Goal: Find specific page/section: Find specific page/section

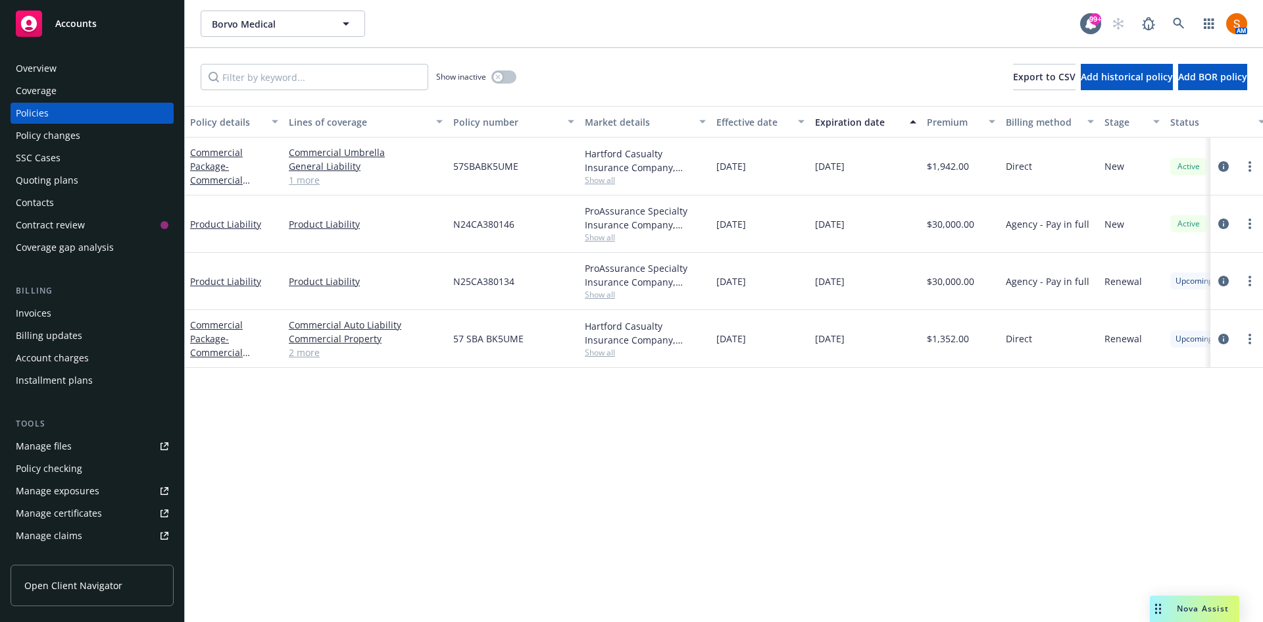
click at [1172, 24] on link at bounding box center [1179, 24] width 26 height 26
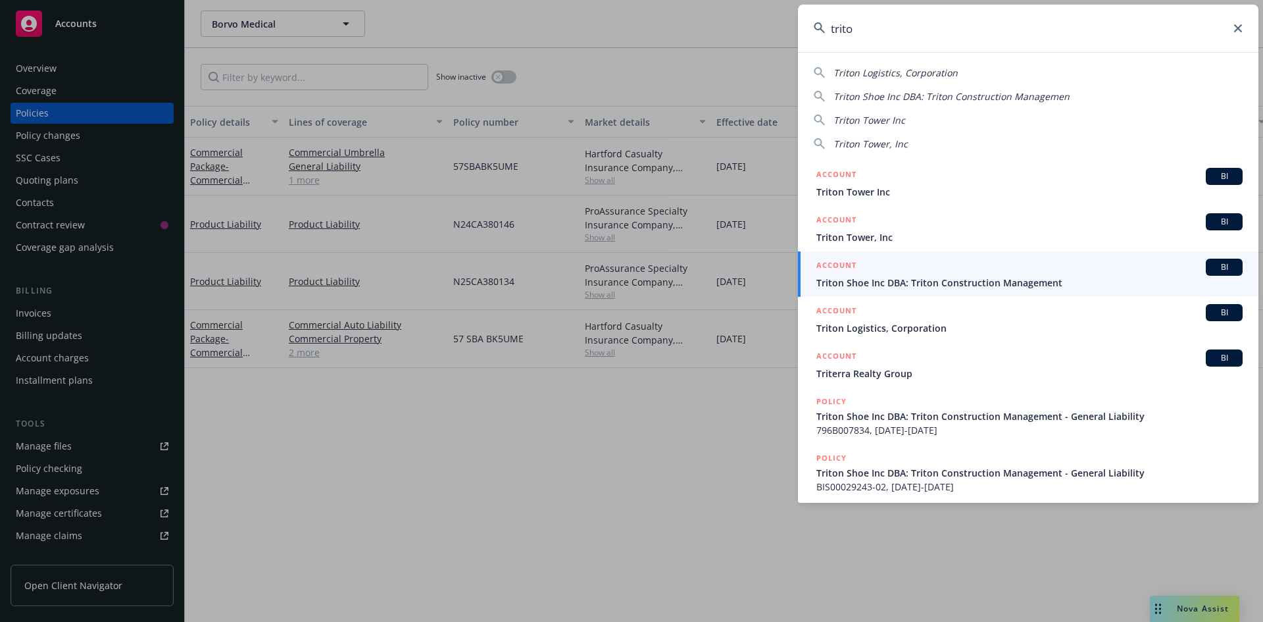
type input "trito"
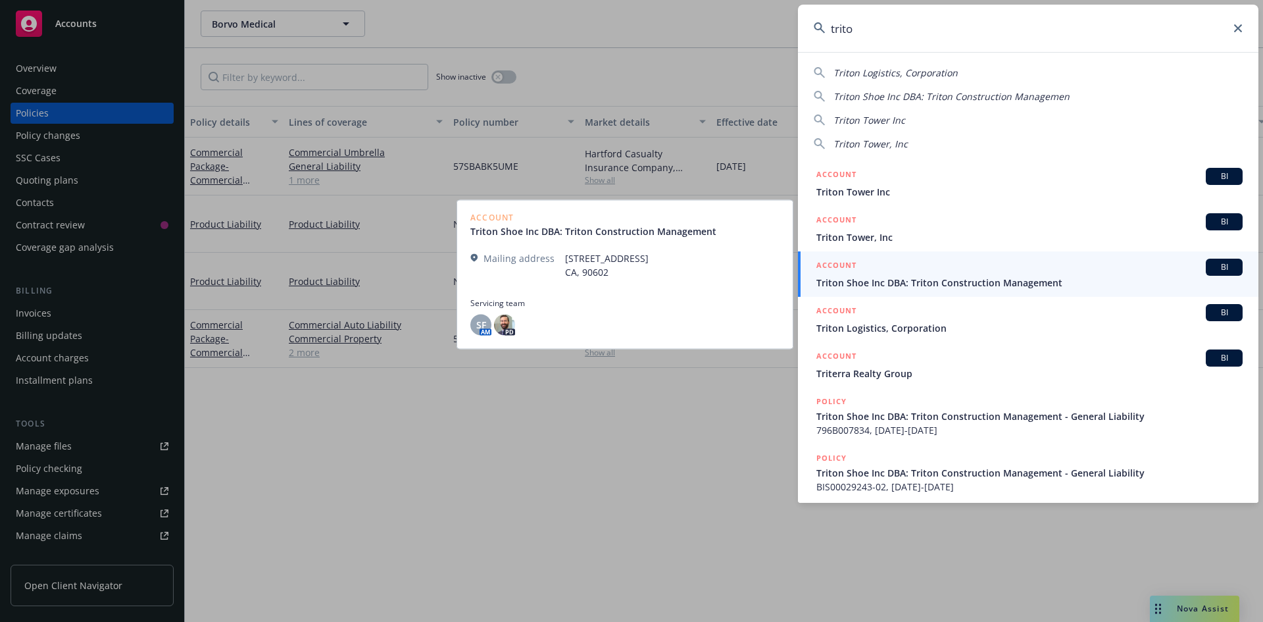
click at [930, 273] on div "ACCOUNT BI" at bounding box center [1030, 267] width 426 height 17
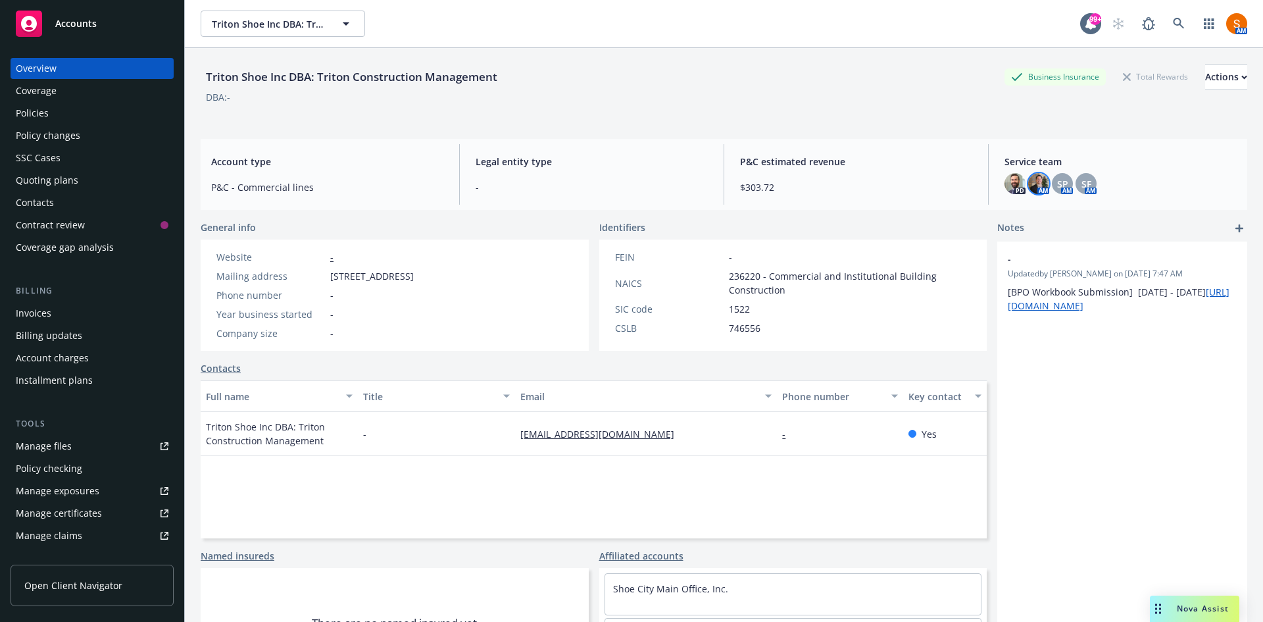
click at [1033, 186] on img at bounding box center [1038, 183] width 21 height 21
click at [914, 101] on div "DBA: -" at bounding box center [724, 97] width 1047 height 14
click at [1052, 184] on div "SP" at bounding box center [1062, 183] width 21 height 21
click at [905, 113] on div "Triton Shoe Inc DBA: Triton Construction Management Business Insurance Total Re…" at bounding box center [724, 91] width 1047 height 54
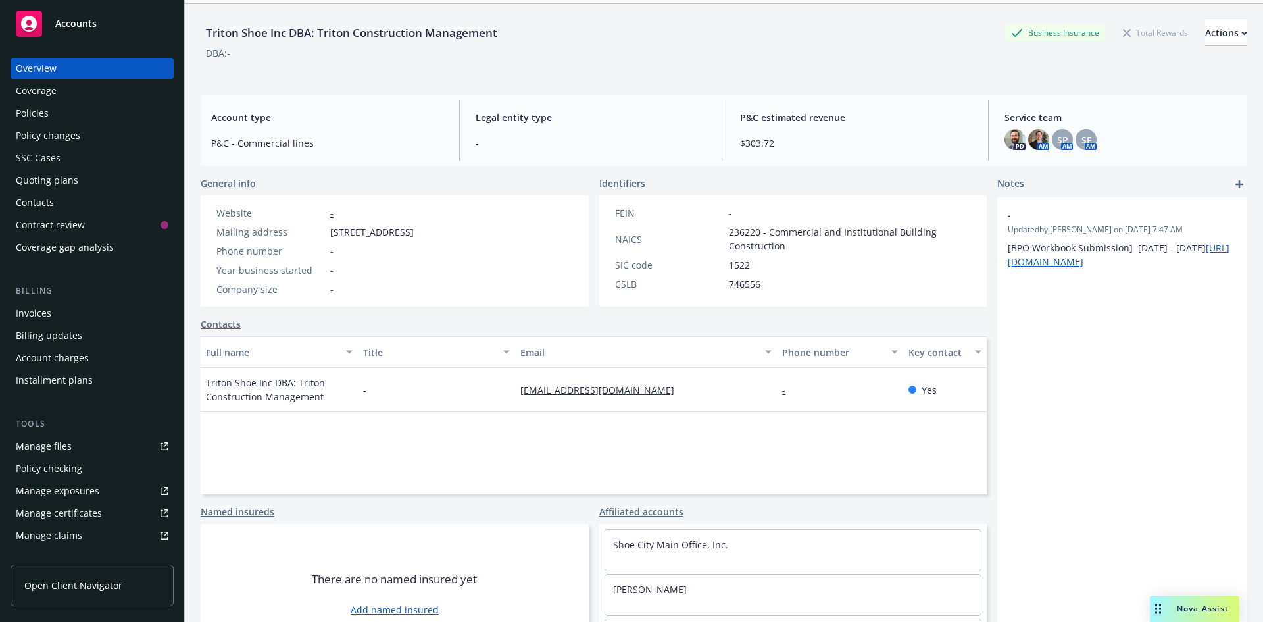
scroll to position [45, 0]
